Goal: Information Seeking & Learning: Find specific fact

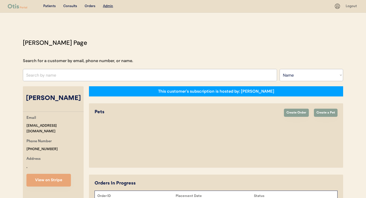
select select ""Name""
select select "true"
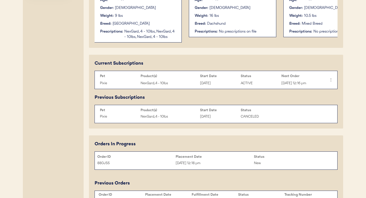
scroll to position [231, 0]
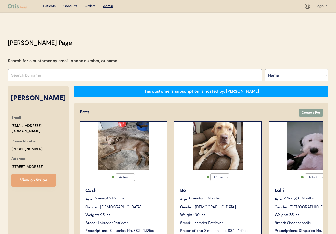
select select ""Name""
select select "true"
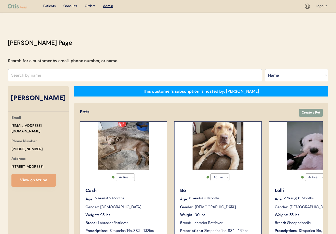
select select "true"
click at [47, 73] on input "text" at bounding box center [135, 75] width 254 height 12
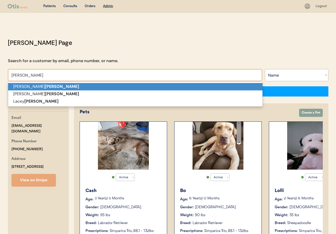
click at [46, 87] on p "Vicki Gibson" at bounding box center [135, 86] width 254 height 7
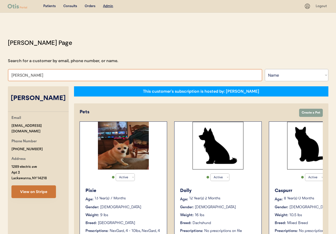
click at [30, 186] on button "View on Stripe" at bounding box center [33, 191] width 44 height 13
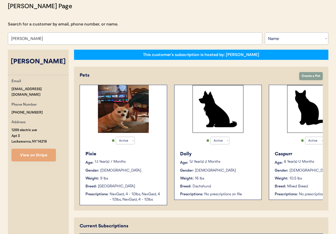
scroll to position [50, 0]
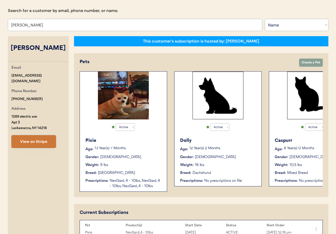
click at [39, 135] on button "View on Stripe" at bounding box center [33, 141] width 44 height 13
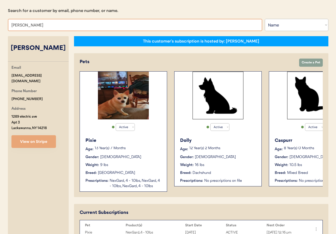
drag, startPoint x: 12, startPoint y: 24, endPoint x: 1, endPoint y: 24, distance: 11.7
type input "Tara"
type input "Tara Kollman"
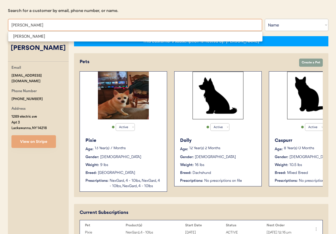
click at [34, 41] on span "Tara D Maltbie" at bounding box center [135, 36] width 255 height 10
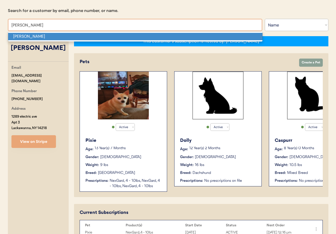
click at [34, 39] on p "Tara D Maltbie" at bounding box center [135, 36] width 254 height 7
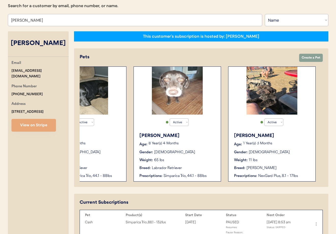
scroll to position [55, 0]
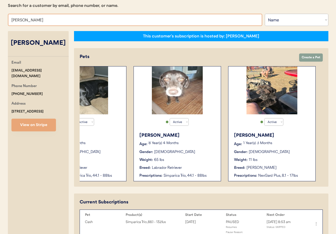
click at [53, 20] on input "Tara D Maltbie" at bounding box center [135, 20] width 254 height 12
drag, startPoint x: 46, startPoint y: 21, endPoint x: -2, endPoint y: 16, distance: 47.6
click at [0, 16] on html "Patients Consults Orders Admin Logout Otis Admin Page Search for a customer by …" at bounding box center [168, 62] width 336 height 234
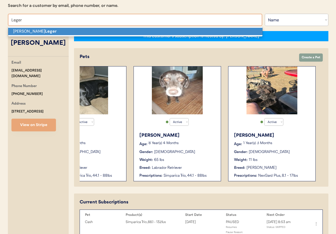
click at [20, 33] on p "Judy A Leger" at bounding box center [135, 31] width 254 height 7
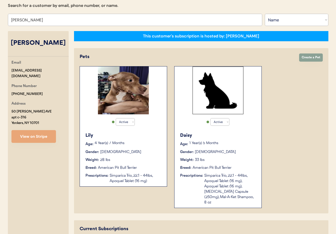
type input "Judy A Leger"
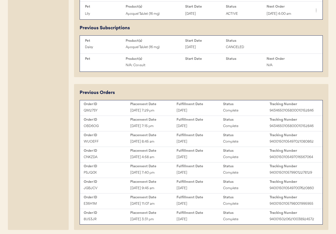
scroll to position [344, 0]
click at [184, 122] on div "OBD6OG Sep 17, 2025 7:15 pm September 18, 2025 Complete 9434650105800010152846" at bounding box center [201, 126] width 240 height 8
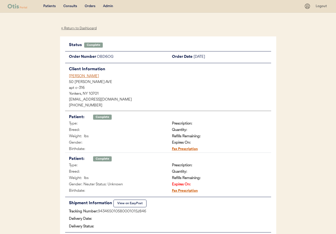
scroll to position [29, 0]
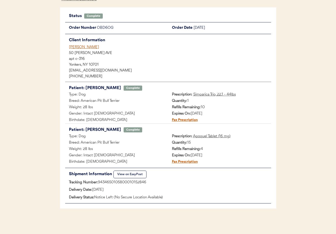
drag, startPoint x: 149, startPoint y: 182, endPoint x: 101, endPoint y: 181, distance: 47.8
click at [98, 181] on div "Tracking Number: 9434650105800010152846" at bounding box center [168, 182] width 206 height 6
copy div "9434650105800010152846"
click at [75, 47] on div "Judy A Leger" at bounding box center [170, 46] width 202 height 5
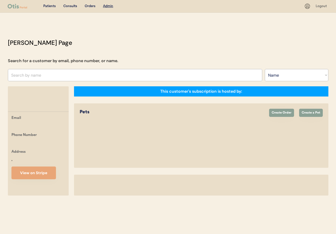
select select ""Name""
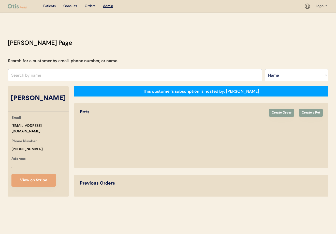
select select "true"
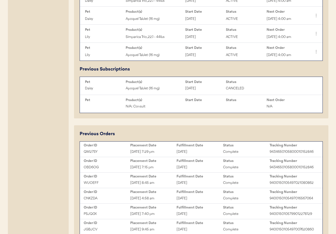
scroll to position [318, 0]
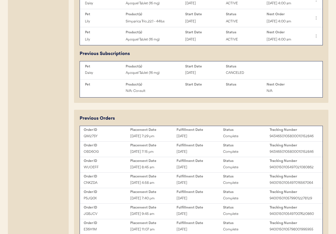
click at [161, 133] on div "Sep 17, 2025 7:29 pm" at bounding box center [153, 136] width 47 height 6
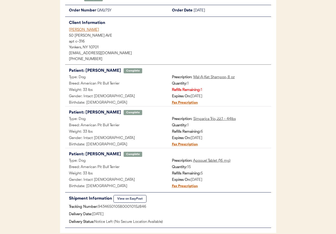
scroll to position [59, 0]
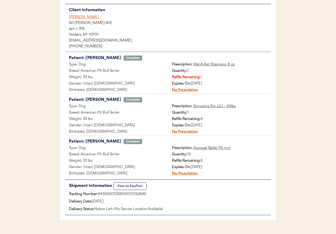
drag, startPoint x: 150, startPoint y: 193, endPoint x: 99, endPoint y: 195, distance: 51.1
click at [99, 195] on div "Tracking Number: 9434650105800010152846" at bounding box center [168, 194] width 206 height 6
copy div "9434650105800010152846"
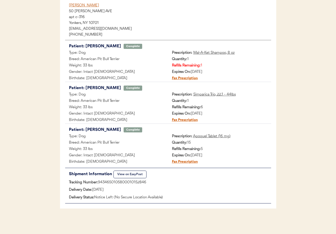
scroll to position [0, 0]
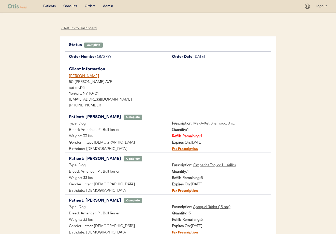
click at [77, 76] on div "[PERSON_NAME]" at bounding box center [170, 75] width 202 height 5
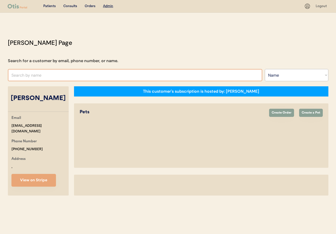
select select ""Name""
select select "true"
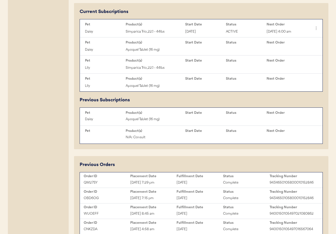
scroll to position [275, 0]
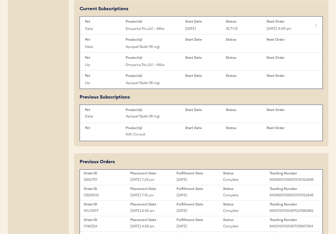
click at [187, 192] on div "[DATE]" at bounding box center [199, 195] width 47 height 6
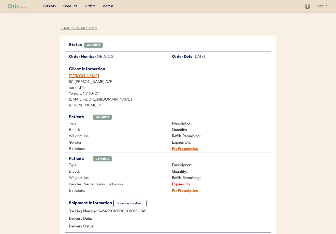
click at [80, 29] on div "← Return to Dashboard" at bounding box center [79, 28] width 38 height 6
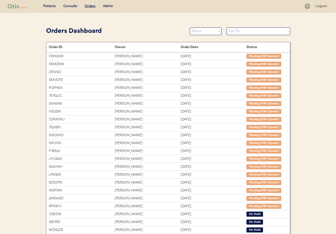
click at [109, 7] on div "Admin" at bounding box center [108, 6] width 10 height 5
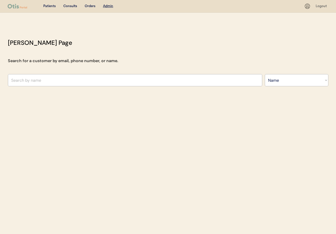
select select ""Name""
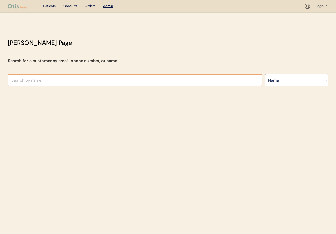
click at [63, 79] on input "text" at bounding box center [135, 80] width 254 height 12
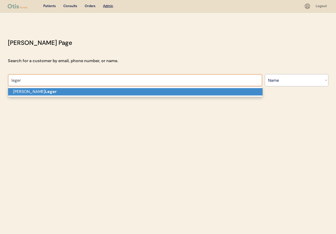
click at [56, 92] on p "[PERSON_NAME]" at bounding box center [135, 91] width 254 height 7
type input "[PERSON_NAME]"
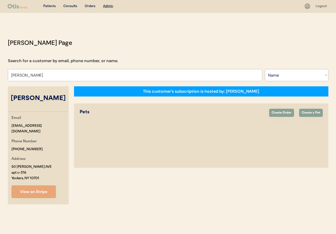
select select "true"
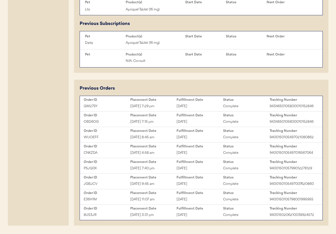
scroll to position [352, 0]
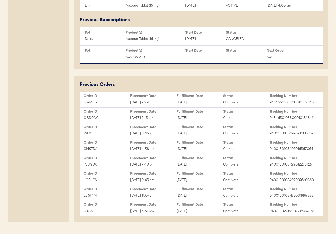
type input "[PERSON_NAME]"
click at [256, 115] on div "Complete" at bounding box center [246, 118] width 47 height 6
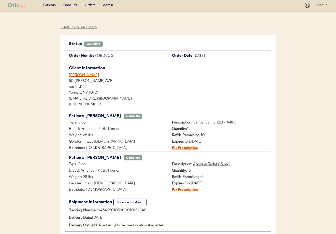
scroll to position [29, 0]
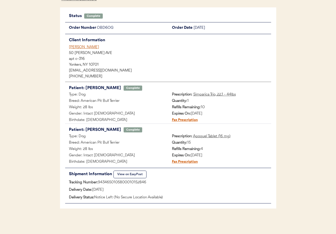
click at [130, 174] on button "View on EasyPost" at bounding box center [129, 174] width 33 height 8
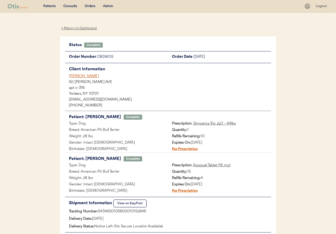
click at [76, 28] on div "← Return to Dashboard" at bounding box center [79, 28] width 38 height 6
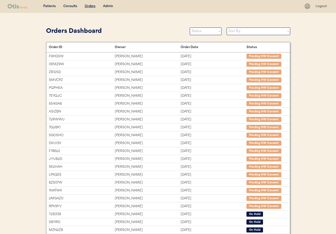
click at [111, 7] on div "Admin" at bounding box center [108, 6] width 10 height 5
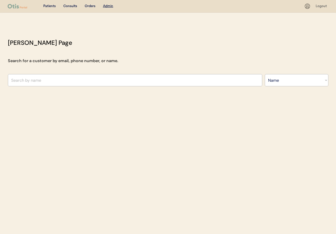
select select ""Name""
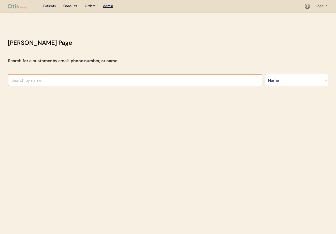
click at [75, 76] on input "text" at bounding box center [135, 80] width 254 height 12
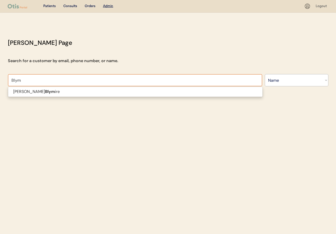
type input "Blym"
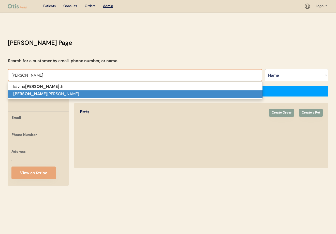
click at [33, 94] on p "[PERSON_NAME]" at bounding box center [135, 93] width 254 height 7
type input "[PERSON_NAME]"
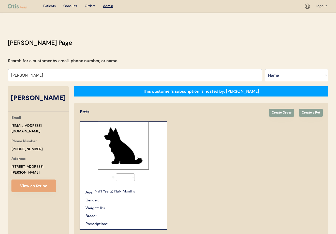
select select "true"
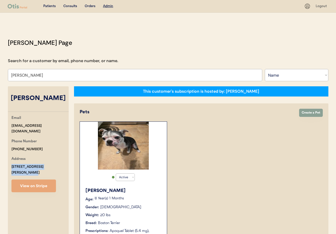
drag, startPoint x: 32, startPoint y: 166, endPoint x: 9, endPoint y: 161, distance: 23.3
click at [9, 161] on div "Email [EMAIL_ADDRESS][DOMAIN_NAME] Phone Number [PHONE_NUMBER] Address [STREET_…" at bounding box center [38, 153] width 61 height 77
copy div "[STREET_ADDRESS][PERSON_NAME]"
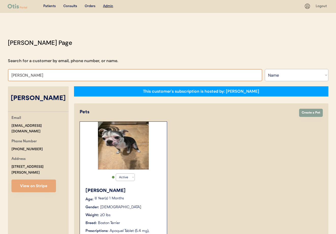
click at [49, 78] on input "[PERSON_NAME]" at bounding box center [135, 75] width 254 height 12
drag, startPoint x: 36, startPoint y: 76, endPoint x: -2, endPoint y: 71, distance: 38.2
click at [0, 71] on html "Patients Consults Orders Admin Logout [PERSON_NAME] Admin Page Search for a cus…" at bounding box center [168, 117] width 336 height 234
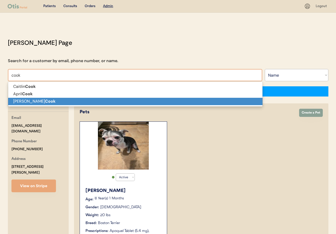
click at [22, 103] on p "[PERSON_NAME]" at bounding box center [135, 101] width 254 height 7
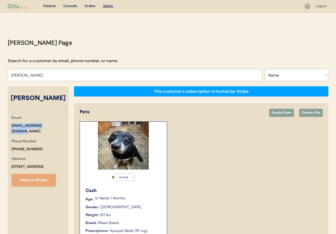
drag, startPoint x: 55, startPoint y: 126, endPoint x: 7, endPoint y: 124, distance: 48.4
click at [6, 124] on div "Otis Admin Page Search for a customer by email, phone number, or name. Emily Co…" at bounding box center [168, 189] width 330 height 302
copy div "emily615cook@gmail.com"
drag, startPoint x: 34, startPoint y: 143, endPoint x: 19, endPoint y: 141, distance: 15.8
click at [6, 141] on div "Otis Admin Page Search for a customer by email, phone number, or name. Emily Co…" at bounding box center [168, 189] width 330 height 302
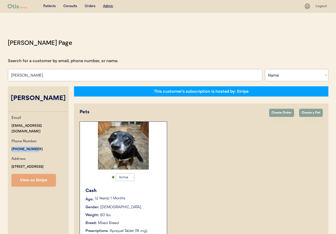
copy div "+13343798657"
drag, startPoint x: 26, startPoint y: 74, endPoint x: -2, endPoint y: 70, distance: 28.0
click at [0, 70] on html "Patients Consults Orders Admin Logout Otis Admin Page Search for a customer by …" at bounding box center [168, 117] width 336 height 234
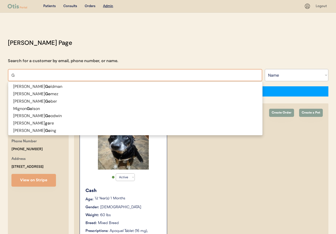
type input "Ge"
type input "Genie Devor"
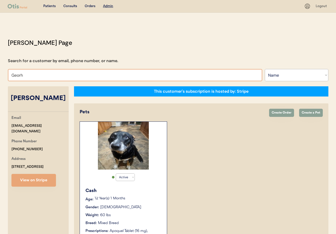
drag, startPoint x: 34, startPoint y: 75, endPoint x: -1, endPoint y: 70, distance: 35.5
click at [0, 70] on html "Patients Consults Orders Admin Logout Otis Admin Page Search for a customer by …" at bounding box center [168, 117] width 336 height 234
type input "Ge"
type input "Genie Devor"
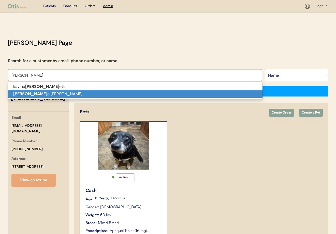
click at [31, 91] on p "Georg e Blymire" at bounding box center [135, 93] width 254 height 7
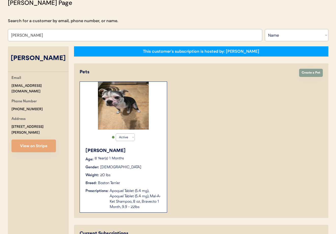
scroll to position [36, 0]
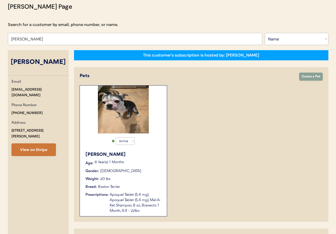
click at [38, 148] on button "View on Stripe" at bounding box center [33, 149] width 44 height 13
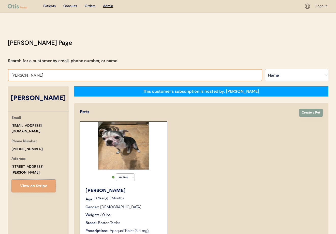
click at [40, 77] on input "George Blymire" at bounding box center [135, 75] width 254 height 12
click at [0, 72] on html "Patients Consults Orders Admin Logout Otis Admin Page Search for a customer by …" at bounding box center [168, 117] width 336 height 234
type input "co"
type input "connor Barnaby"
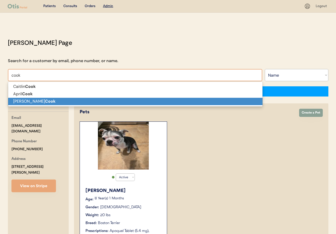
click at [23, 100] on p "Emily Cook" at bounding box center [135, 101] width 254 height 7
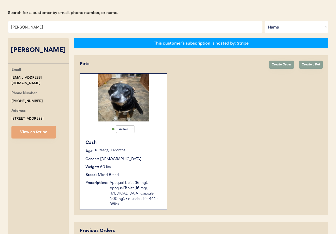
scroll to position [37, 0]
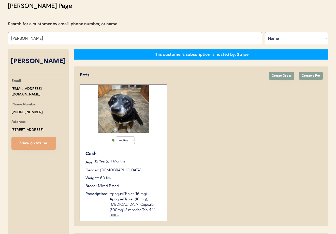
type input "[PERSON_NAME]"
click at [153, 166] on div "Cash Age: 12 Year(s) 1 Months Gender: Male Weight: 60 lbs Breed: Mixed Breed Pr…" at bounding box center [123, 184] width 82 height 73
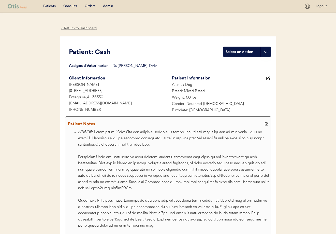
click at [265, 125] on use at bounding box center [266, 124] width 4 height 4
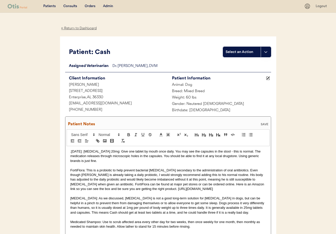
click at [69, 151] on div ";[DATE]: [MEDICAL_DATA] 20mg: Give one tablet by mouth once daily. You may see …" at bounding box center [168, 207] width 203 height 123
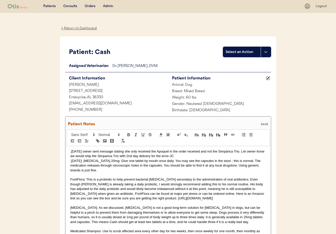
click at [71, 161] on p ";[DATE]: [MEDICAL_DATA] 20mg: Give one tablet by mouth once daily. You may see …" at bounding box center [167, 165] width 195 height 14
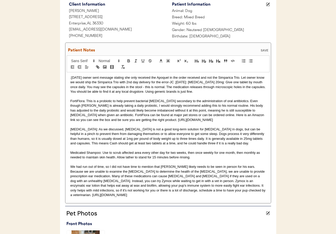
scroll to position [97, 0]
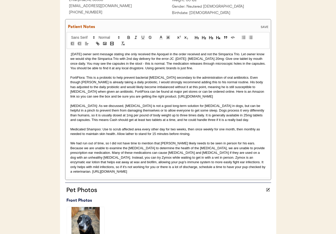
click at [264, 26] on div "SAVE" at bounding box center [264, 26] width 10 height 3
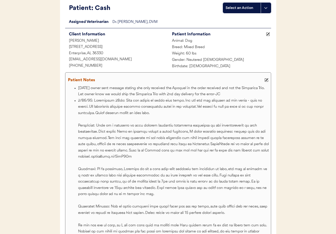
scroll to position [0, 0]
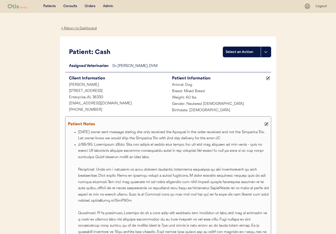
click at [72, 28] on div "← Return to Dashboard" at bounding box center [79, 28] width 38 height 6
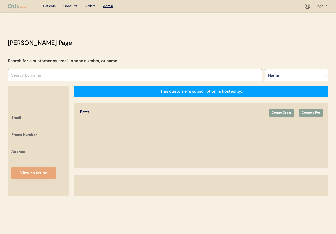
select select ""Name""
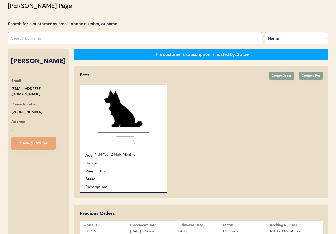
select select "true"
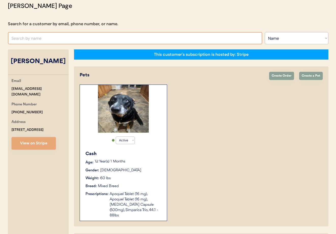
click at [59, 38] on input "text" at bounding box center [135, 38] width 254 height 12
type input "Pey"
type input "[PERSON_NAME]"
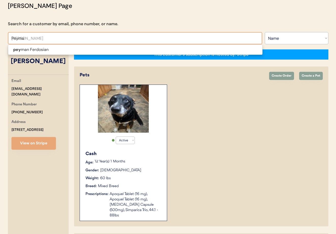
type input "Peyman"
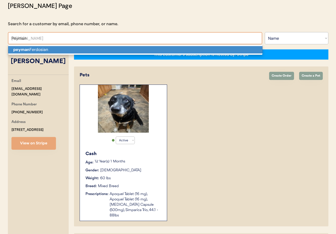
click at [60, 50] on p "[PERSON_NAME]" at bounding box center [135, 49] width 254 height 7
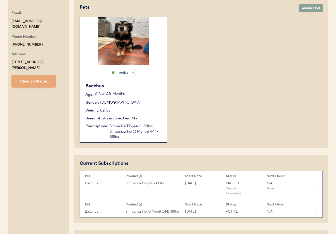
scroll to position [104, 0]
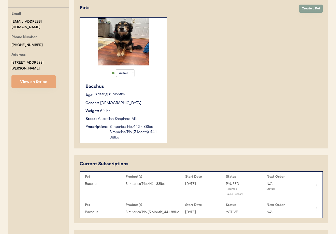
type input "[PERSON_NAME]"
click at [152, 115] on div "Bacchus Age: [DEMOGRAPHIC_DATA] Year(s) 8 Months Gender: [DEMOGRAPHIC_DATA] Wei…" at bounding box center [123, 112] width 82 height 62
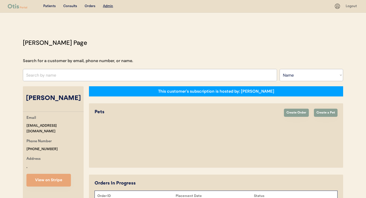
select select ""Name""
select select "true"
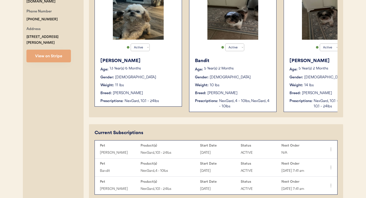
scroll to position [96, 0]
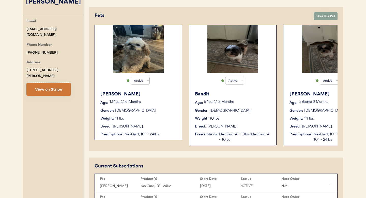
click at [57, 83] on button "View on Stripe" at bounding box center [48, 89] width 44 height 13
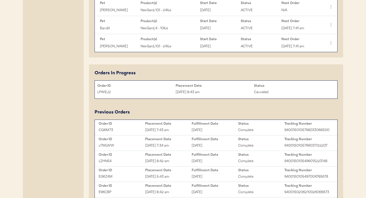
scroll to position [273, 0]
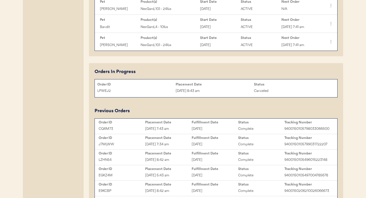
click at [195, 125] on div "CQ6M73 Sep 21, 2025 7:43 am September 22, 2025 Complete 9400150105798033066500" at bounding box center [216, 129] width 240 height 8
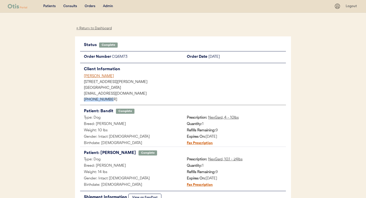
drag, startPoint x: 100, startPoint y: 99, endPoint x: 79, endPoint y: 99, distance: 21.1
click at [79, 99] on div "Status Complete Order Number CQ6M73 Order Date September 21, 2025 Client Inform…" at bounding box center [183, 133] width 216 height 195
copy div "[PHONE_NUMBER]"
click at [91, 74] on div "[PERSON_NAME]" at bounding box center [185, 75] width 202 height 5
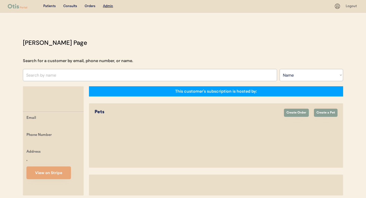
select select ""Name""
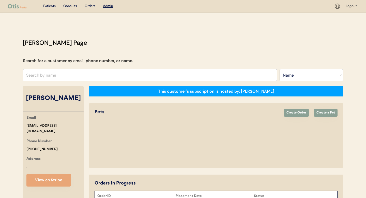
select select "true"
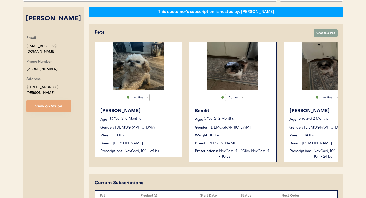
scroll to position [80, 0]
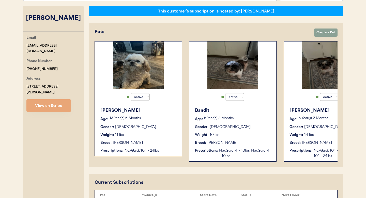
click at [134, 133] on div "Weight: 11 lbs" at bounding box center [138, 134] width 76 height 5
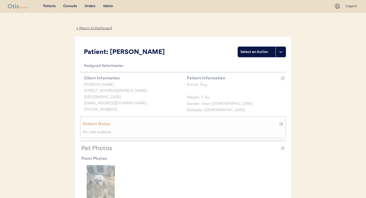
click at [98, 28] on div "← Return to Dashboard" at bounding box center [94, 28] width 38 height 6
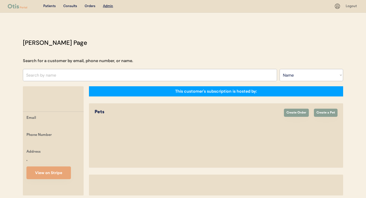
select select ""Name""
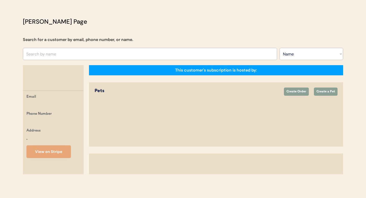
select select "true"
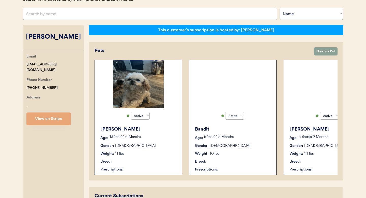
scroll to position [80, 0]
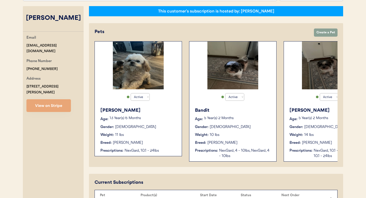
click at [243, 121] on div "5 Year(s) 2 Months" at bounding box center [237, 118] width 67 height 5
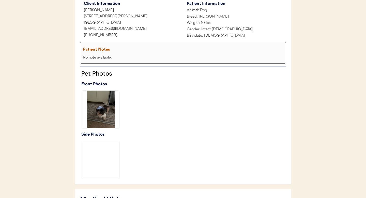
scroll to position [80, 0]
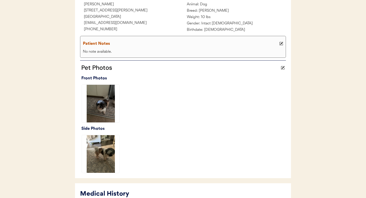
drag, startPoint x: 280, startPoint y: 43, endPoint x: 246, endPoint y: 47, distance: 34.5
click at [280, 43] on icon at bounding box center [281, 44] width 4 height 4
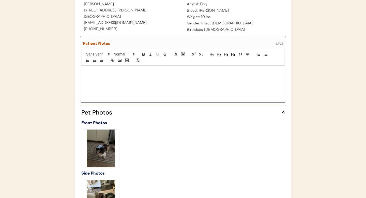
click at [87, 72] on p at bounding box center [182, 71] width 195 height 5
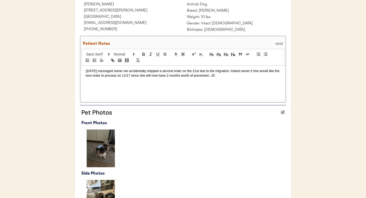
click at [281, 42] on div "SAVE" at bounding box center [279, 43] width 10 height 3
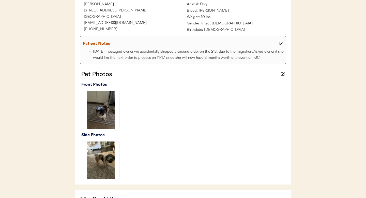
drag, startPoint x: 258, startPoint y: 58, endPoint x: 103, endPoint y: 53, distance: 154.4
click at [86, 54] on ul "9/23/25 messaged owner we accidentally shipped a second order on the 21st due t…" at bounding box center [184, 55] width 202 height 12
copy li "9/23/25 messaged owner we accidentally shipped a second order on the 21st due t…"
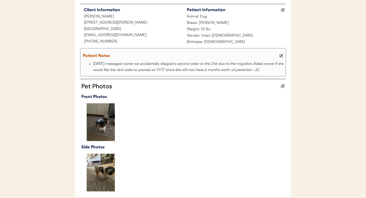
scroll to position [0, 0]
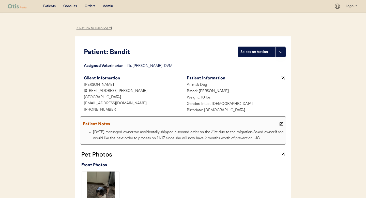
click at [93, 28] on div "← Return to Dashboard" at bounding box center [94, 28] width 38 height 6
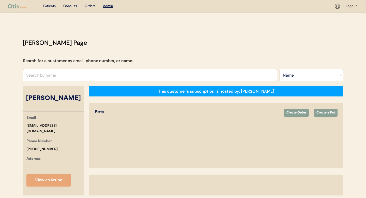
select select ""Name""
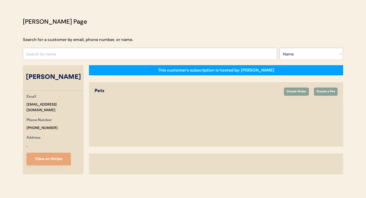
select select "true"
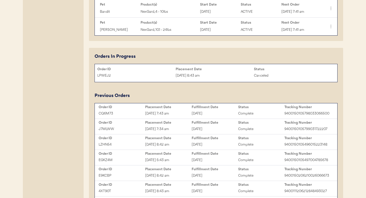
scroll to position [289, 0]
click at [170, 129] on div "Sep 17, 2025 7:34 am" at bounding box center [168, 129] width 47 height 6
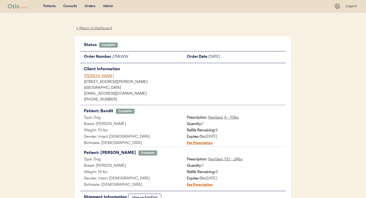
scroll to position [7, 0]
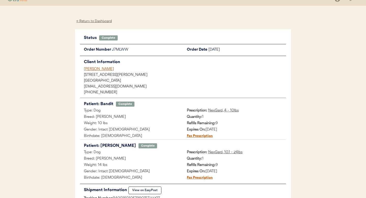
click at [94, 69] on div "[PERSON_NAME]" at bounding box center [185, 68] width 202 height 5
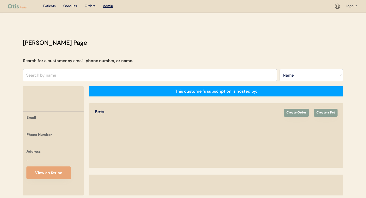
select select ""Name""
select select "true"
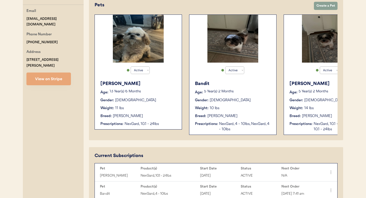
scroll to position [0, 41]
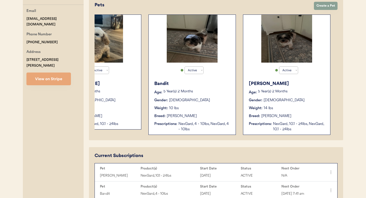
click at [304, 111] on div "Boudreaux Age: 5 Year(s) 2 Months Gender: Male Weight: 14 lbs Breed: Shih Tzu P…" at bounding box center [287, 106] width 82 height 57
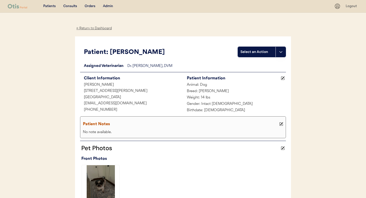
scroll to position [36, 0]
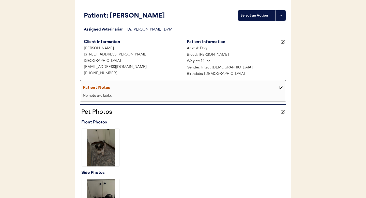
click at [282, 87] on use at bounding box center [282, 88] width 4 height 4
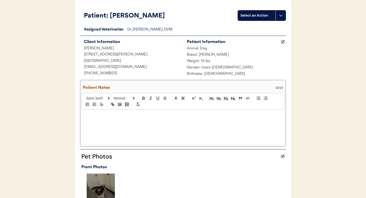
click at [89, 117] on p at bounding box center [182, 115] width 195 height 5
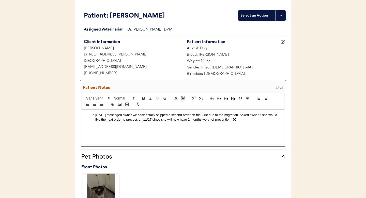
click at [279, 87] on div "SAVE" at bounding box center [279, 87] width 10 height 3
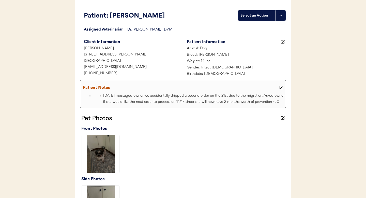
click at [279, 88] on button at bounding box center [281, 87] width 6 height 6
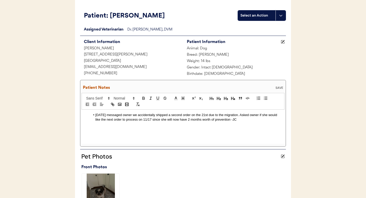
drag, startPoint x: 96, startPoint y: 115, endPoint x: 83, endPoint y: 114, distance: 13.0
click at [83, 114] on div "9/23/25 messaged owner we accidentally shipped a second order on the 21st due t…" at bounding box center [183, 127] width 203 height 34
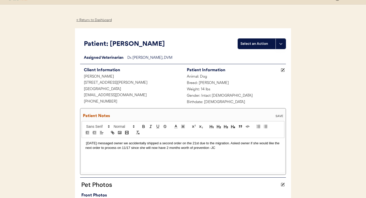
scroll to position [8, 0]
click at [278, 116] on div "SAVE" at bounding box center [279, 116] width 10 height 3
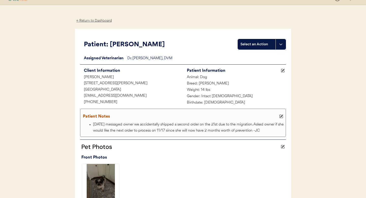
scroll to position [0, 0]
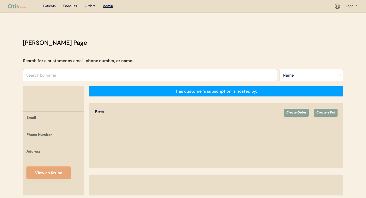
select select ""Name""
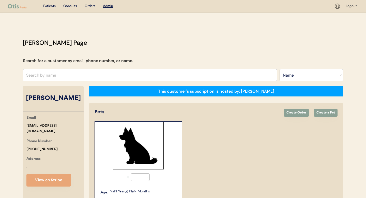
select select "true"
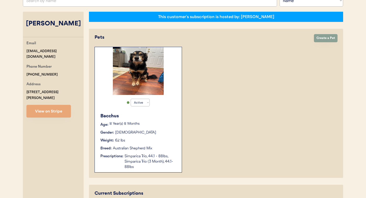
scroll to position [68, 0]
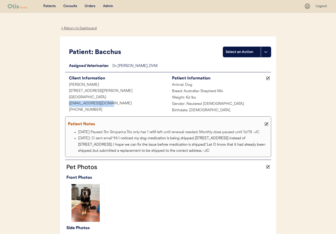
drag, startPoint x: 104, startPoint y: 103, endPoint x: 78, endPoint y: 103, distance: 26.4
click at [68, 103] on div "peymangole@gmail.com" at bounding box center [116, 103] width 103 height 6
copy div "peymangole@gmail.com"
click at [72, 28] on div "← Return to Dashboard" at bounding box center [79, 28] width 38 height 6
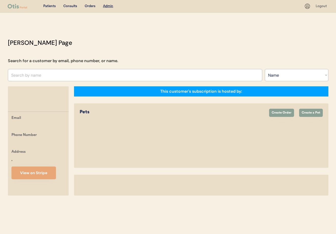
select select ""Name""
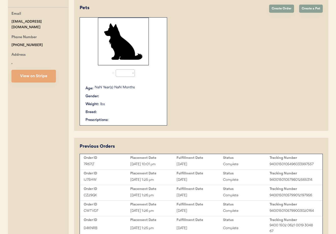
select select "true"
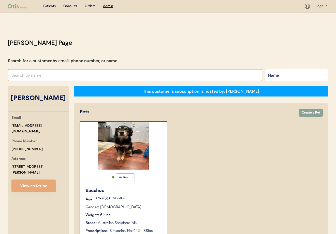
click at [47, 77] on input "text" at bounding box center [135, 75] width 254 height 12
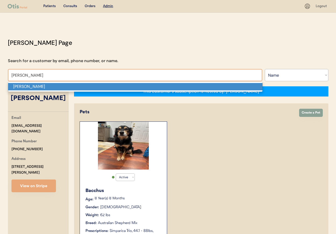
click at [48, 86] on p "Valerie Wilson" at bounding box center [135, 86] width 254 height 7
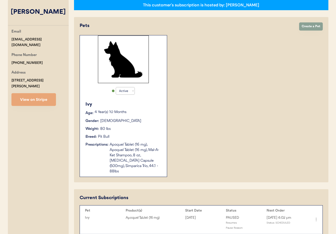
scroll to position [102, 0]
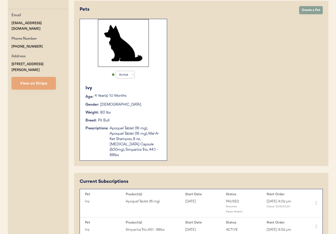
type input "Valerie Wilson"
click at [137, 126] on div "Apoquel Tablet (16 mg), Apoquel Tablet (16 mg), Mal-A-Ket Shampoo, 8 oz, [MEDIC…" at bounding box center [136, 142] width 52 height 32
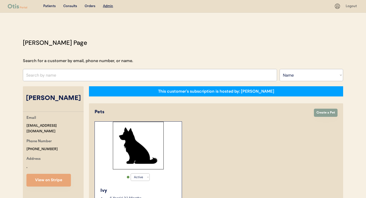
select select ""Name""
select select "true"
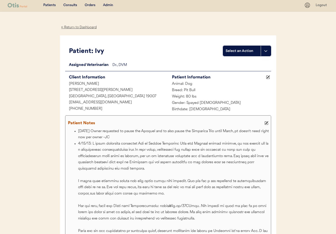
scroll to position [1, 0]
click at [73, 27] on div "← Return to Dashboard" at bounding box center [79, 27] width 38 height 6
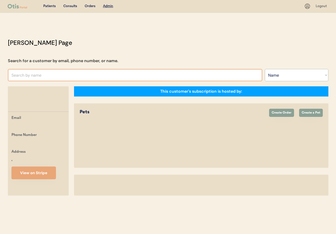
select select ""Name""
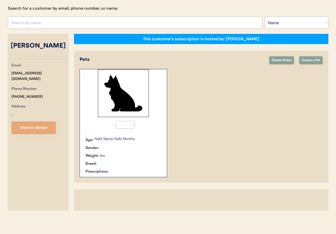
select select "true"
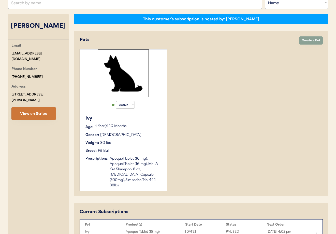
click at [39, 113] on button "View on Stripe" at bounding box center [33, 113] width 44 height 13
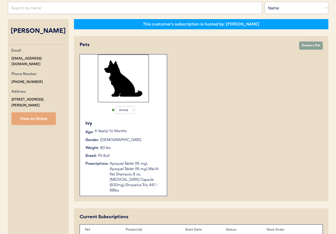
click at [149, 107] on div "Active Active Inactive [PERSON_NAME] Age: [DEMOGRAPHIC_DATA] Year(s) 10 Months …" at bounding box center [123, 125] width 87 height 142
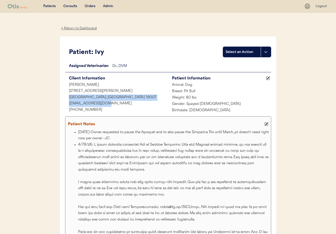
drag, startPoint x: 91, startPoint y: 103, endPoint x: 60, endPoint y: 100, distance: 31.7
click at [58, 100] on div "Patients Consults Orders Admin Logout ← Return to Dashboard Patient: Ivy Select…" at bounding box center [168, 211] width 336 height 423
click at [112, 104] on div "[EMAIL_ADDRESS][DOMAIN_NAME]" at bounding box center [116, 103] width 103 height 6
drag, startPoint x: 98, startPoint y: 103, endPoint x: 75, endPoint y: 101, distance: 23.0
click at [65, 102] on div "Patient: Ivy Select an Action Loading... Assigned Veterinarian Dr. , DVM Client…" at bounding box center [168, 152] width 216 height 232
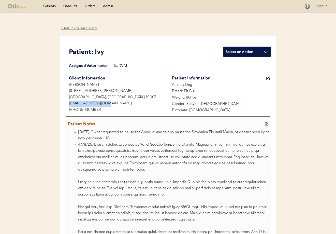
copy div "[EMAIL_ADDRESS][DOMAIN_NAME]"
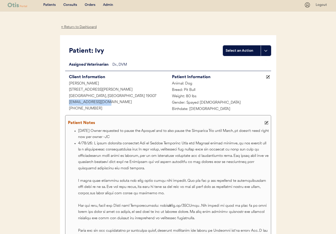
scroll to position [2, 0]
click at [79, 26] on div "← Return to Dashboard" at bounding box center [79, 27] width 38 height 6
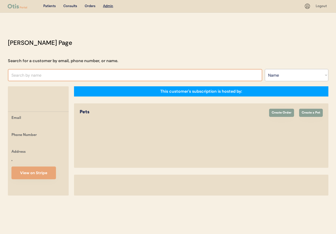
select select ""Name""
select select "true"
